Goal: Use online tool/utility: Utilize a website feature to perform a specific function

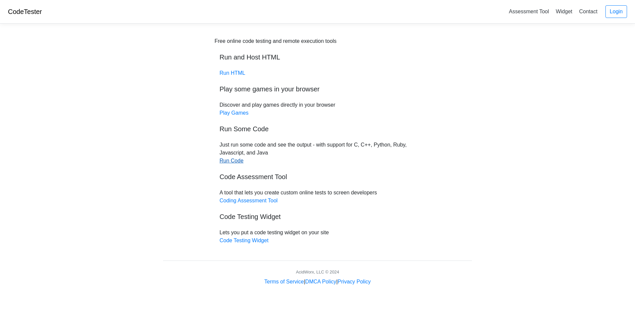
click at [235, 160] on link "Run Code" at bounding box center [231, 161] width 24 height 6
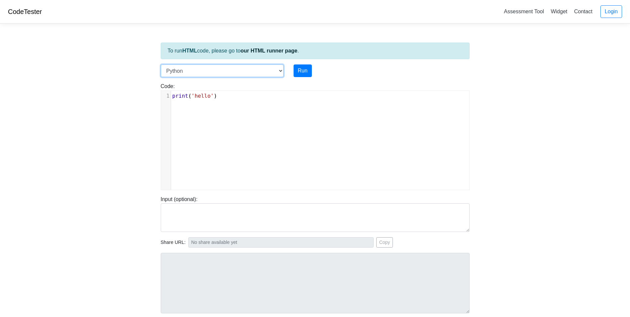
click at [280, 70] on select "C C++ Go Java Javascript Python Ruby" at bounding box center [222, 70] width 123 height 13
type textarea "print('hello')"
drag, startPoint x: 215, startPoint y: 94, endPoint x: 169, endPoint y: 94, distance: 45.8
click at [171, 94] on div "1 print ( 'hello' )" at bounding box center [322, 96] width 303 height 8
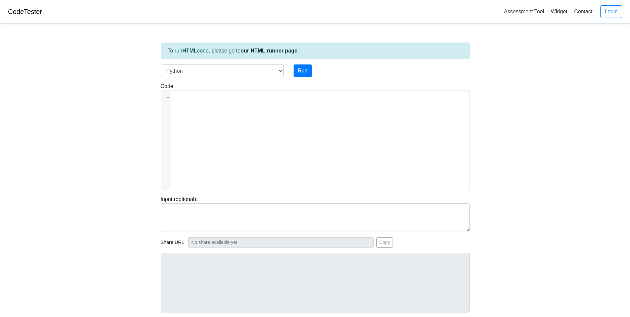
type textarea "​"
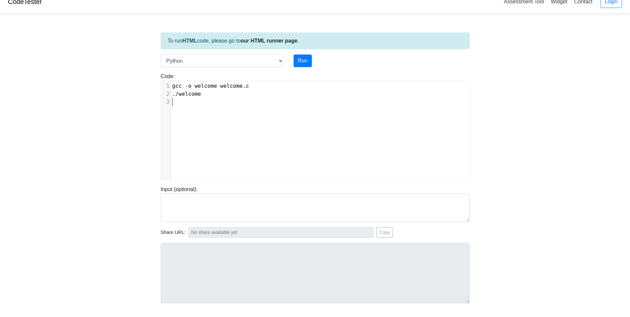
scroll to position [0, 0]
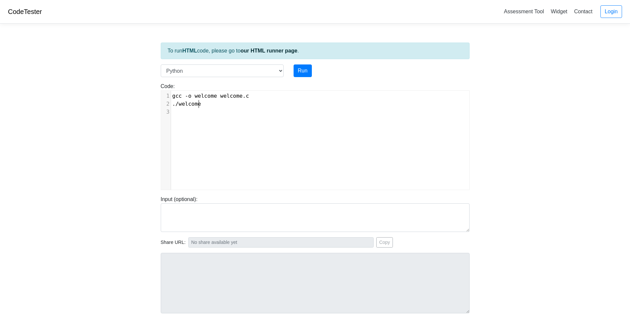
type textarea "gcc -o welcome welcome.c ./welcome"
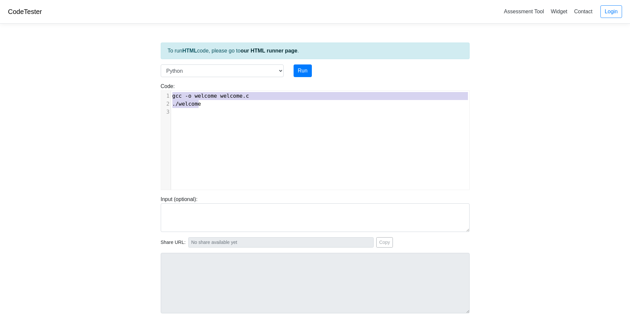
drag, startPoint x: 207, startPoint y: 105, endPoint x: 156, endPoint y: 92, distance: 52.8
click at [156, 92] on div "Code: print('hello') gcc -o welcome welcome.c ./welcome ​ x 1 gcc - o welcome w…" at bounding box center [315, 136] width 319 height 108
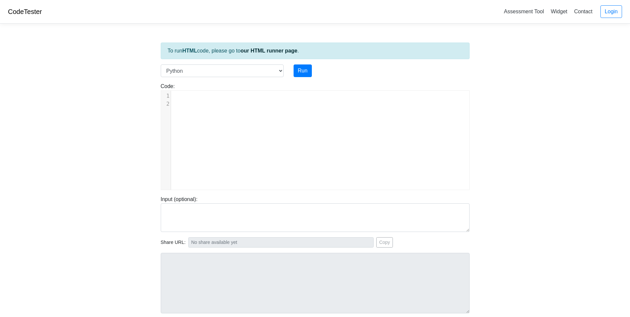
type textarea "​"
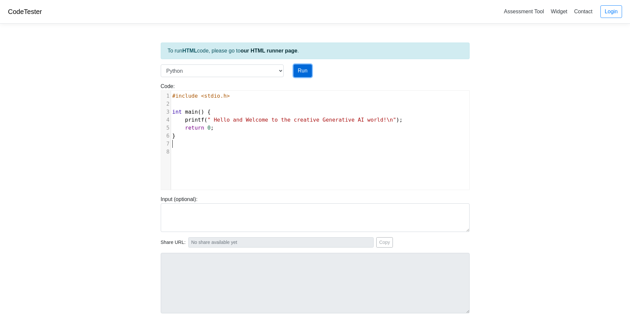
click at [304, 72] on button "Run" at bounding box center [302, 70] width 18 height 13
type input "[URL][DOMAIN_NAME]"
type textarea "Submission status: Runtime Error (NZEC) Stderr: File "script.py", line 3 int ma…"
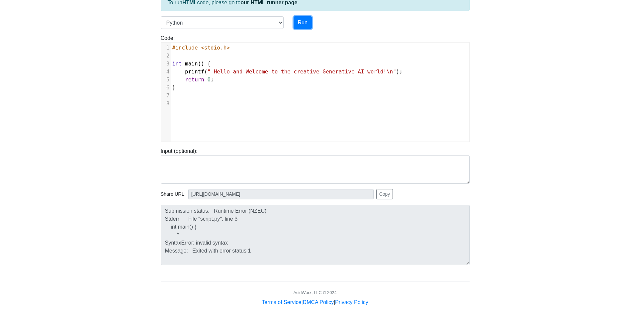
scroll to position [53, 0]
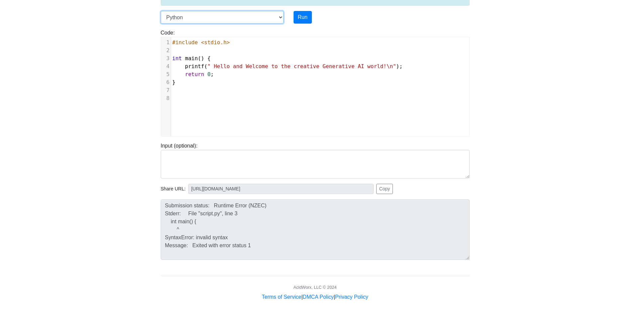
click at [279, 16] on select "C C++ Go Java Javascript Python Ruby" at bounding box center [222, 17] width 123 height 13
select select "java"
click at [161, 11] on select "C C++ Go Java Javascript Python Ruby" at bounding box center [222, 17] width 123 height 13
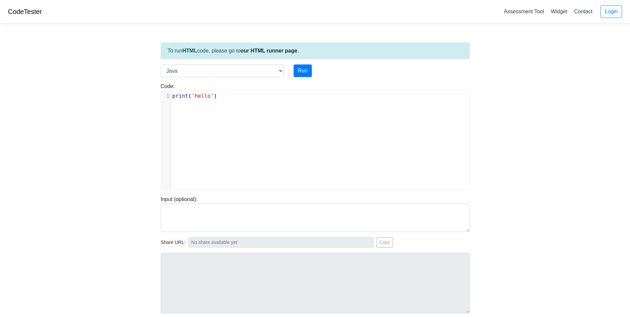
select select "java"
